Goal: Task Accomplishment & Management: Manage account settings

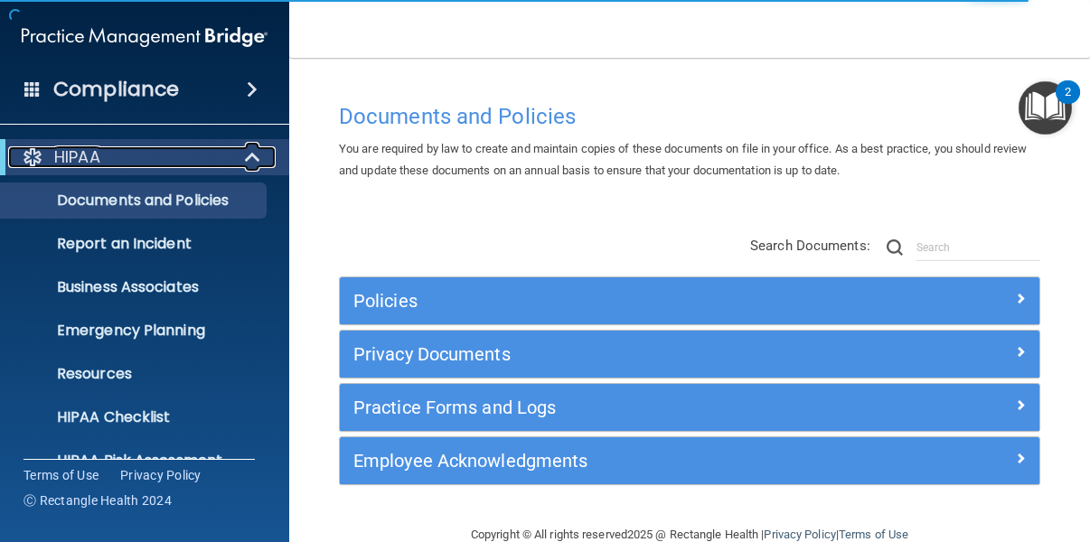
drag, startPoint x: 259, startPoint y: 153, endPoint x: 256, endPoint y: 181, distance: 28.3
click at [259, 153] on span at bounding box center [254, 157] width 15 height 22
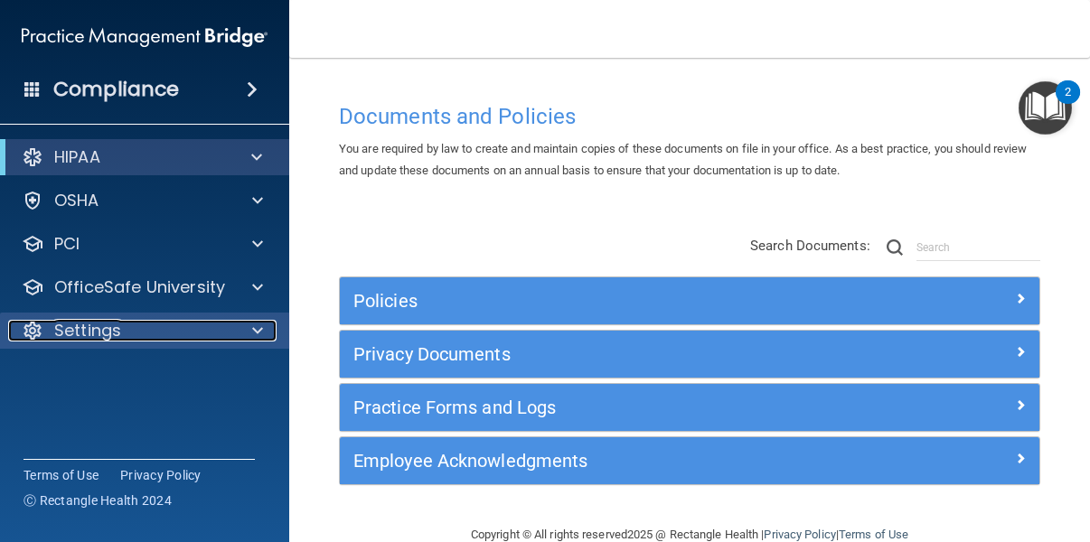
click at [232, 329] on div at bounding box center [254, 331] width 45 height 22
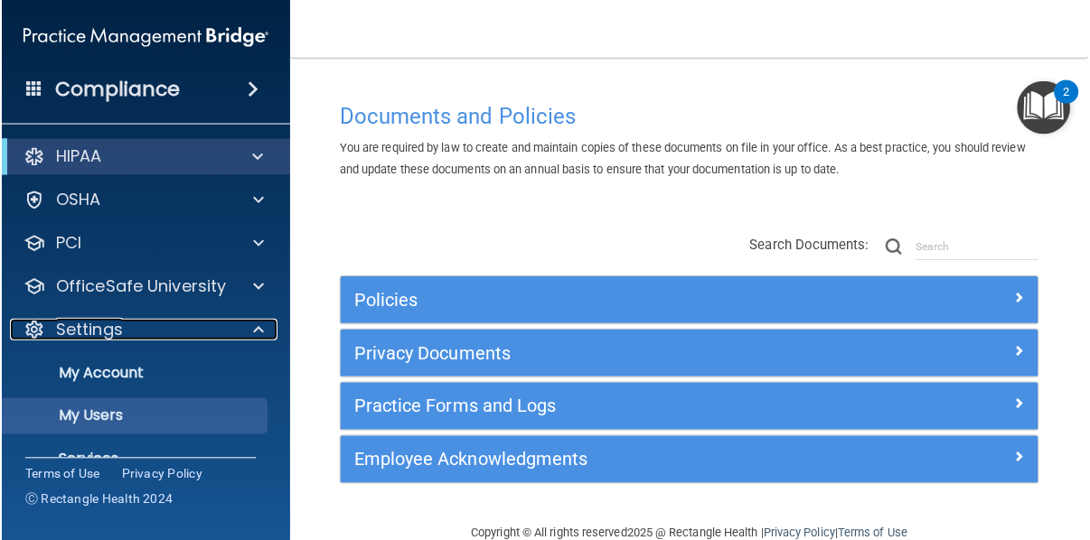
scroll to position [4, 0]
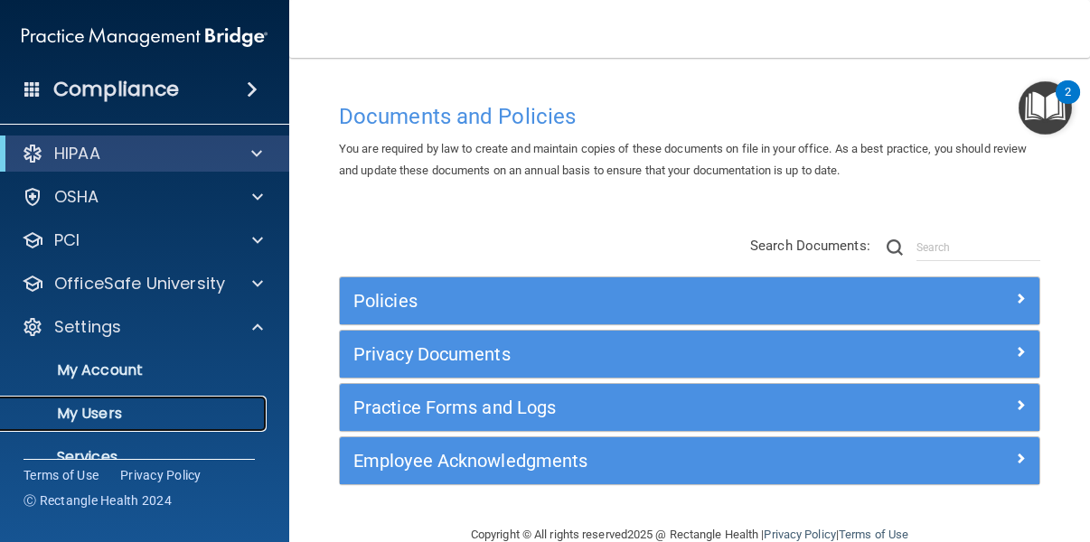
click at [141, 428] on link "My Users" at bounding box center [124, 414] width 285 height 36
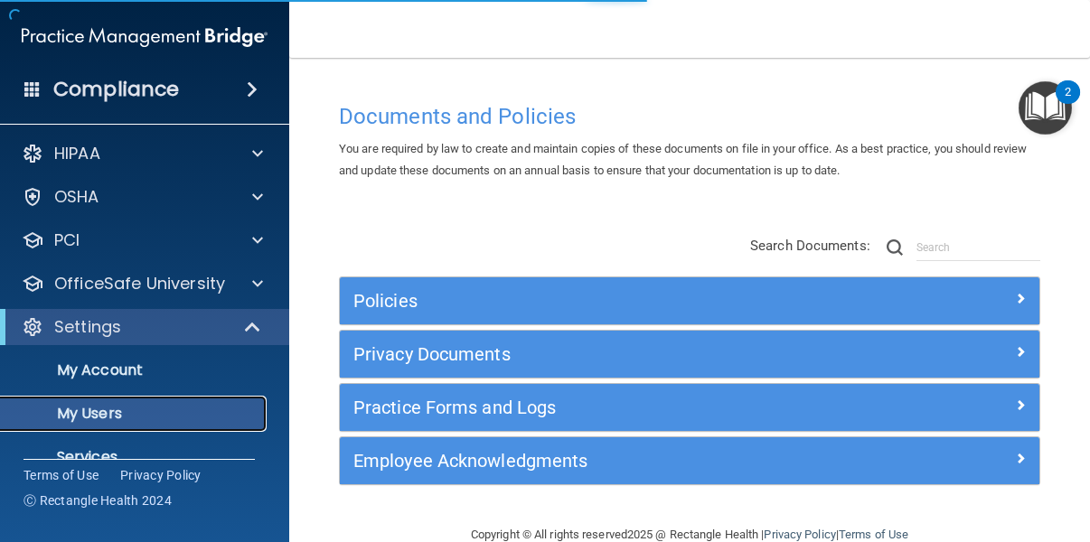
select select "20"
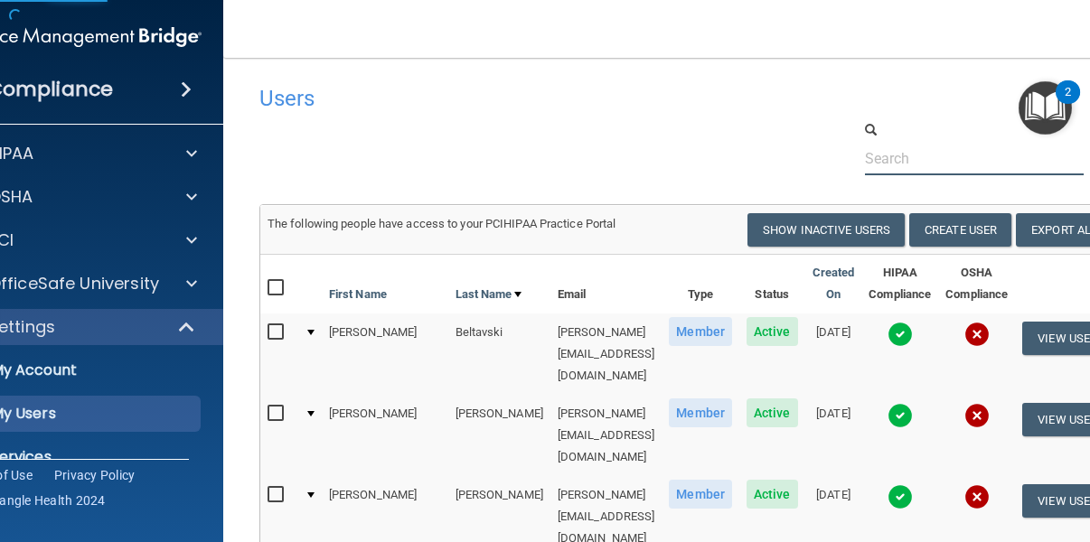
click at [938, 158] on input "text" at bounding box center [975, 158] width 220 height 33
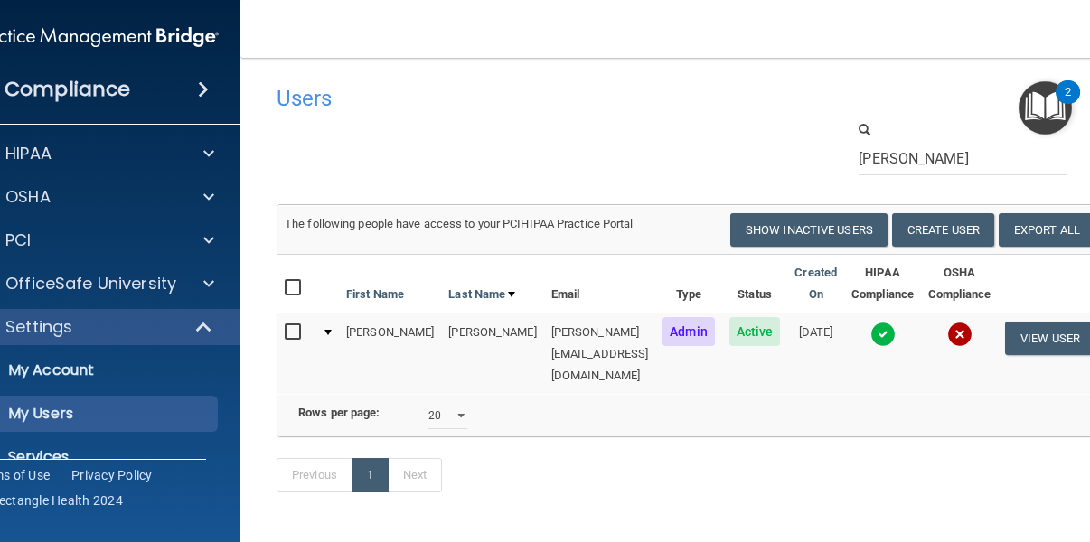
click at [883, 339] on img at bounding box center [882, 334] width 25 height 25
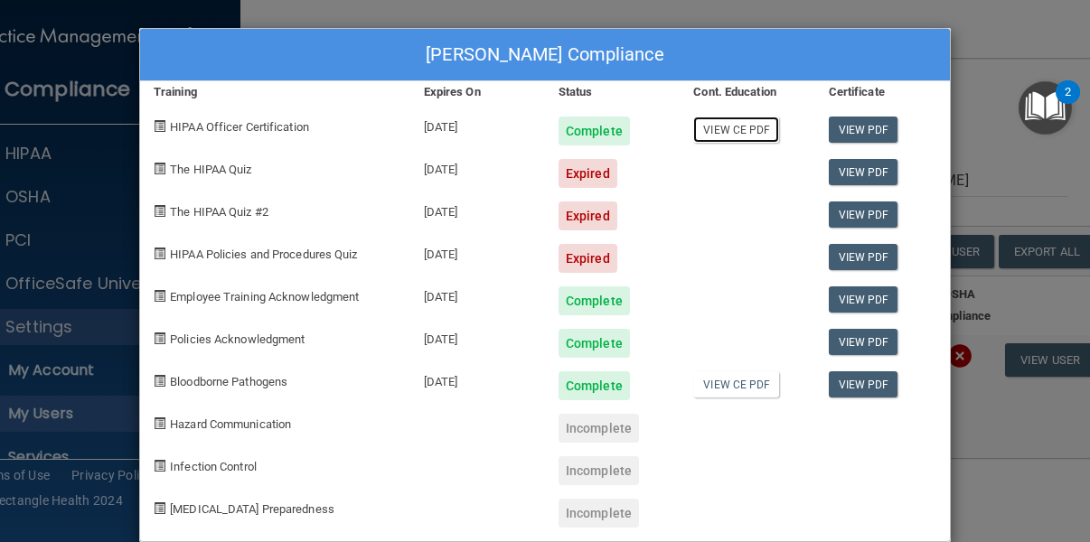
click at [749, 125] on link "View CE PDF" at bounding box center [736, 130] width 86 height 26
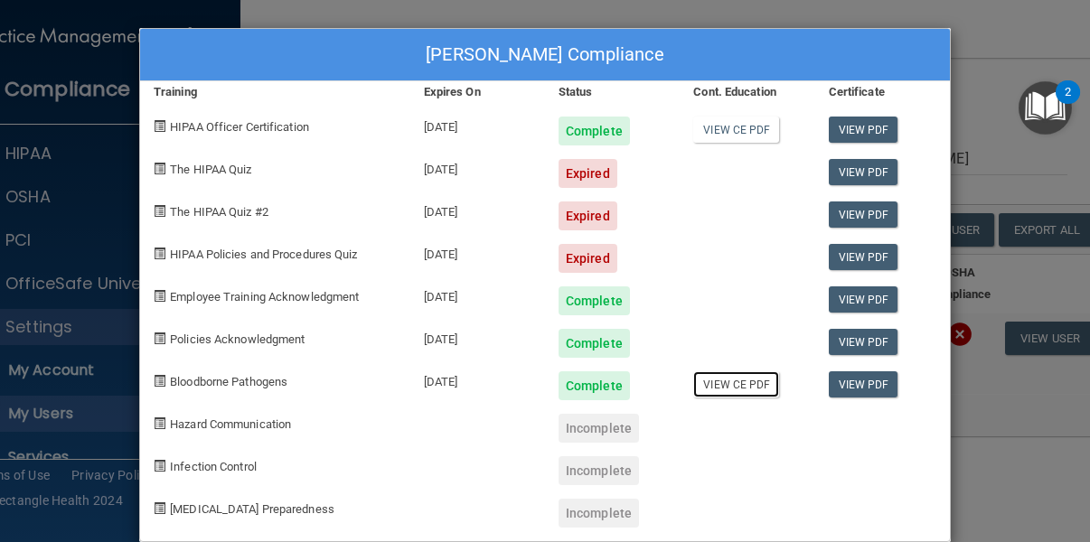
click at [736, 379] on link "View CE PDF" at bounding box center [736, 384] width 86 height 26
click at [869, 132] on link "View PDF" at bounding box center [864, 130] width 70 height 26
click at [963, 55] on div "[PERSON_NAME] Compliance Training Expires On Status Cont. Education Certificate…" at bounding box center [545, 271] width 1090 height 542
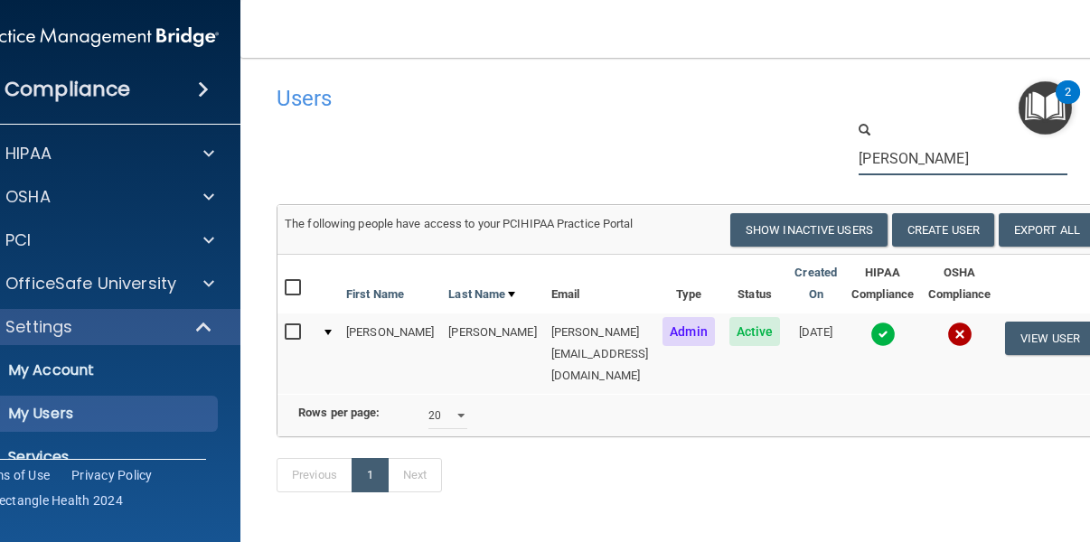
click at [923, 167] on input "[PERSON_NAME]" at bounding box center [963, 158] width 209 height 33
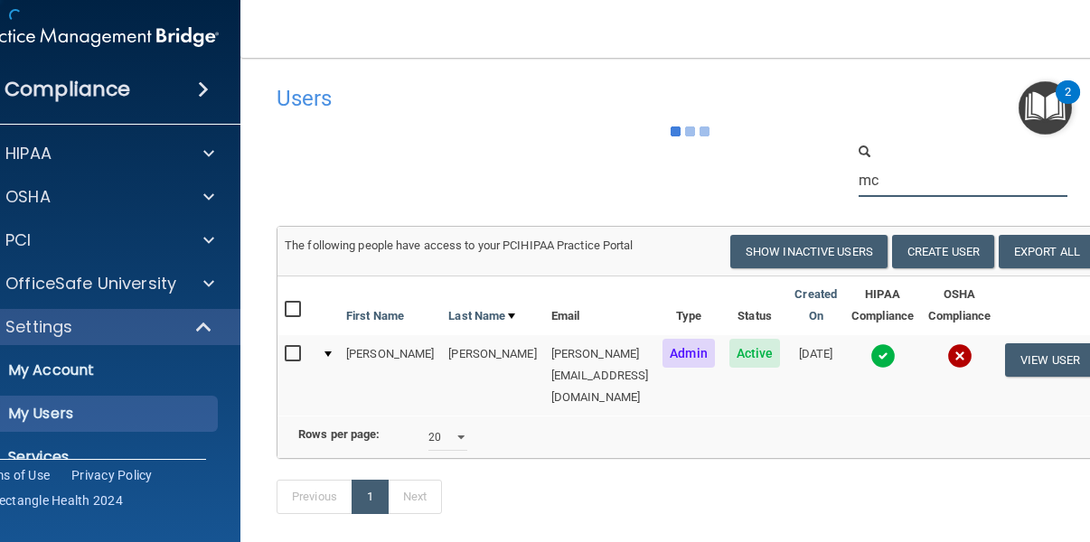
type input "m"
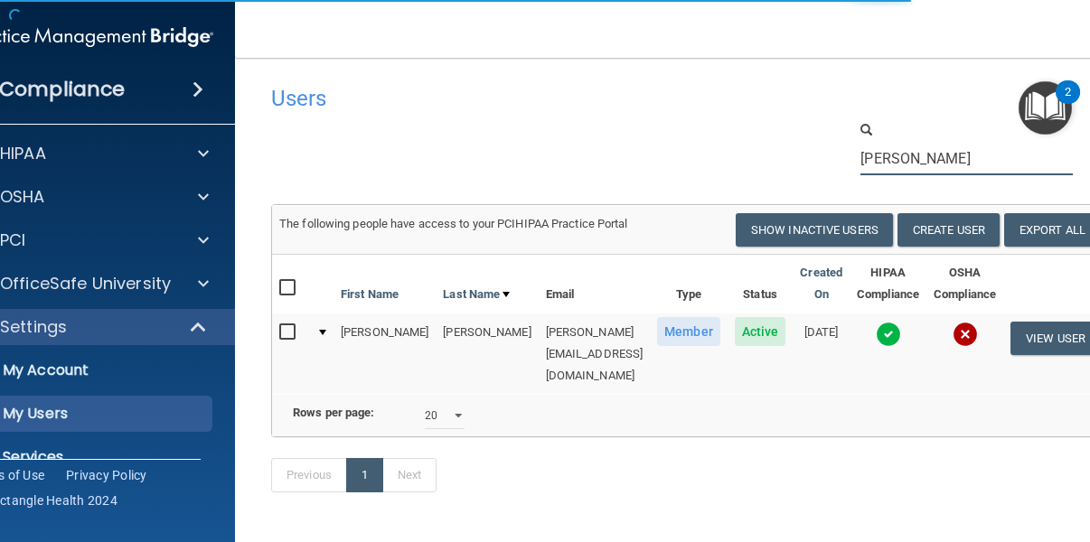
type input "[PERSON_NAME]"
click at [876, 337] on img at bounding box center [888, 334] width 25 height 25
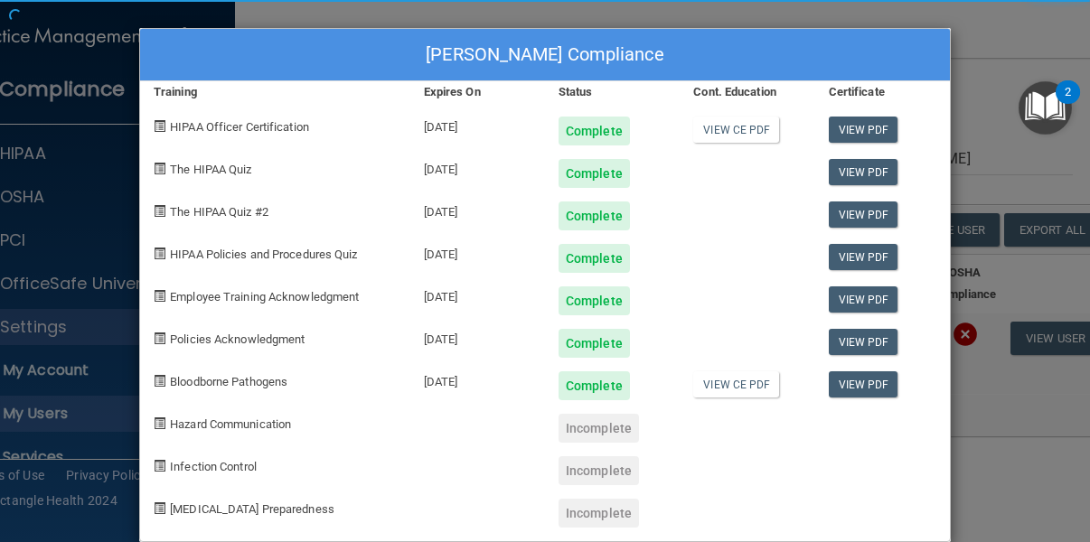
click at [864, 339] on div "[PERSON_NAME] Compliance Training Expires On Status Cont. Education Certificate…" at bounding box center [545, 285] width 812 height 514
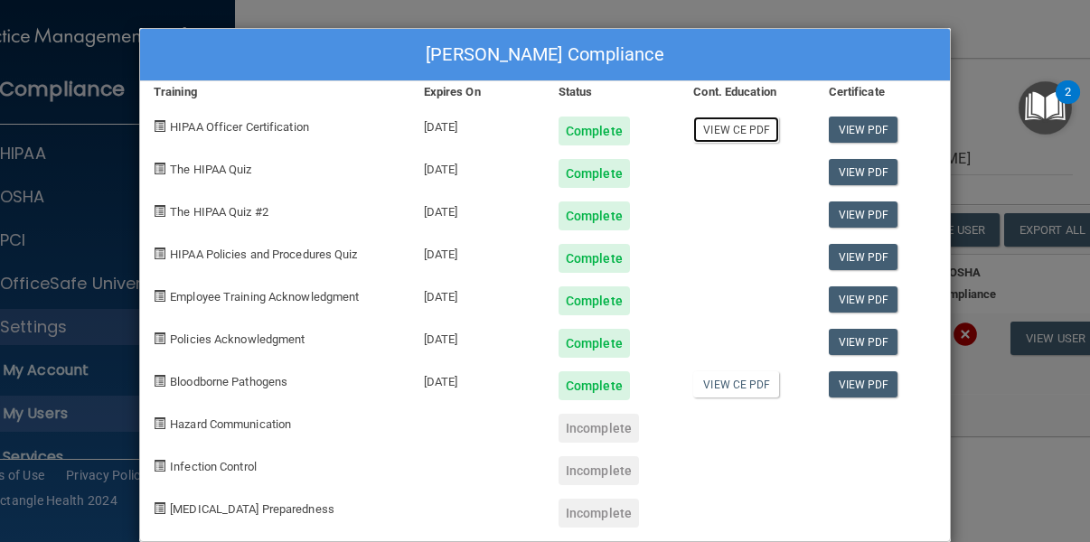
click at [725, 135] on link "View CE PDF" at bounding box center [736, 130] width 86 height 26
click at [852, 122] on link "View PDF" at bounding box center [864, 130] width 70 height 26
click at [753, 385] on link "View CE PDF" at bounding box center [736, 384] width 86 height 26
click at [860, 390] on link "View PDF" at bounding box center [864, 384] width 70 height 26
click at [577, 17] on div "[PERSON_NAME] Compliance Training Expires On Status Cont. Education Certificate…" at bounding box center [545, 271] width 1090 height 542
